Goal: Information Seeking & Learning: Check status

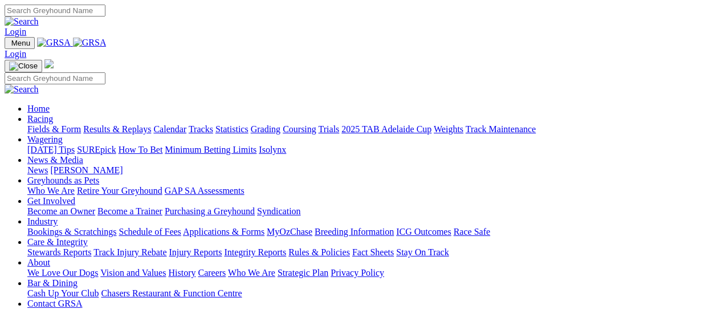
click at [146, 124] on link "Results & Replays" at bounding box center [117, 129] width 68 height 10
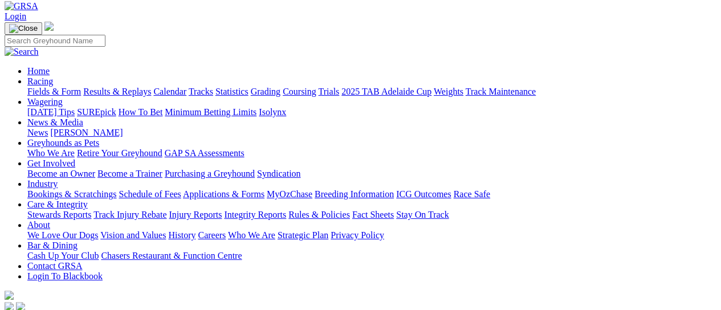
scroll to position [76, 0]
